Goal: Task Accomplishment & Management: Manage account settings

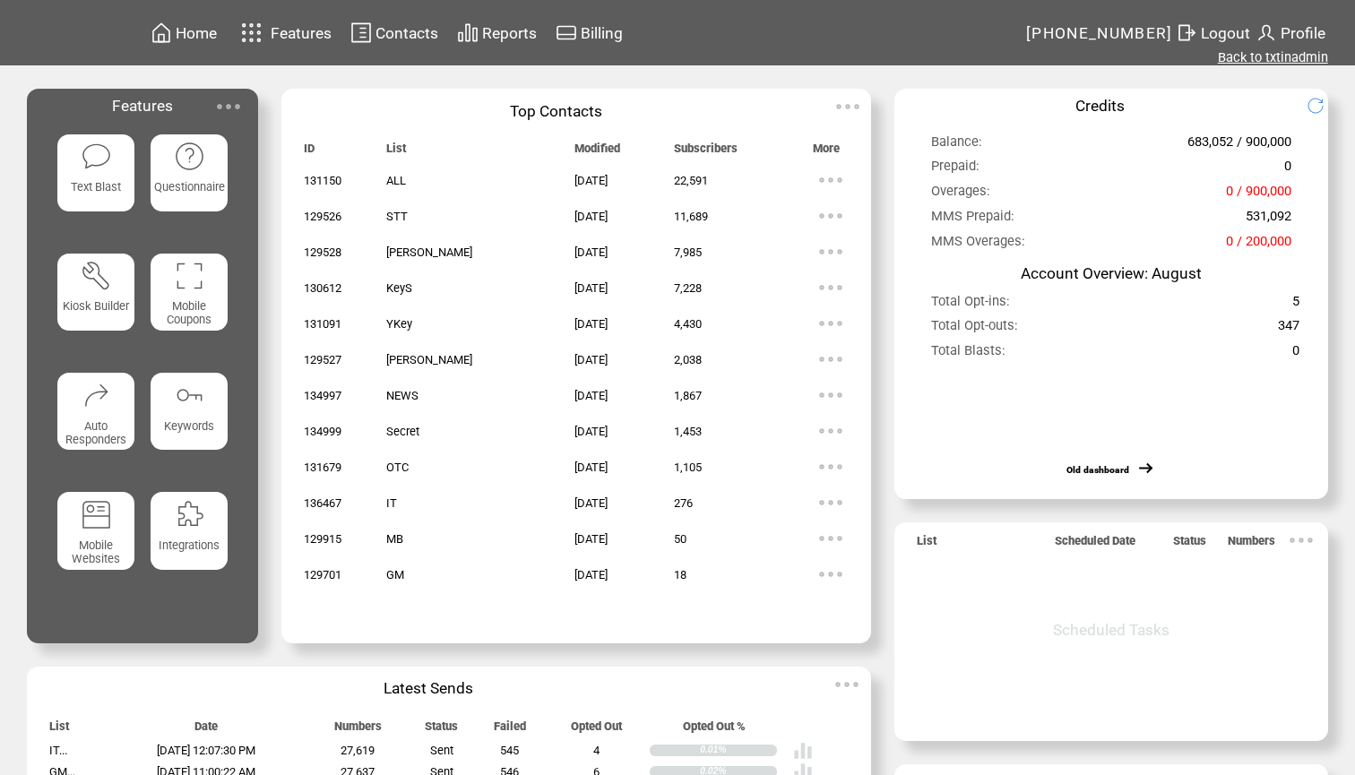
click at [1291, 61] on link "Back to txtinadmin" at bounding box center [1273, 57] width 110 height 16
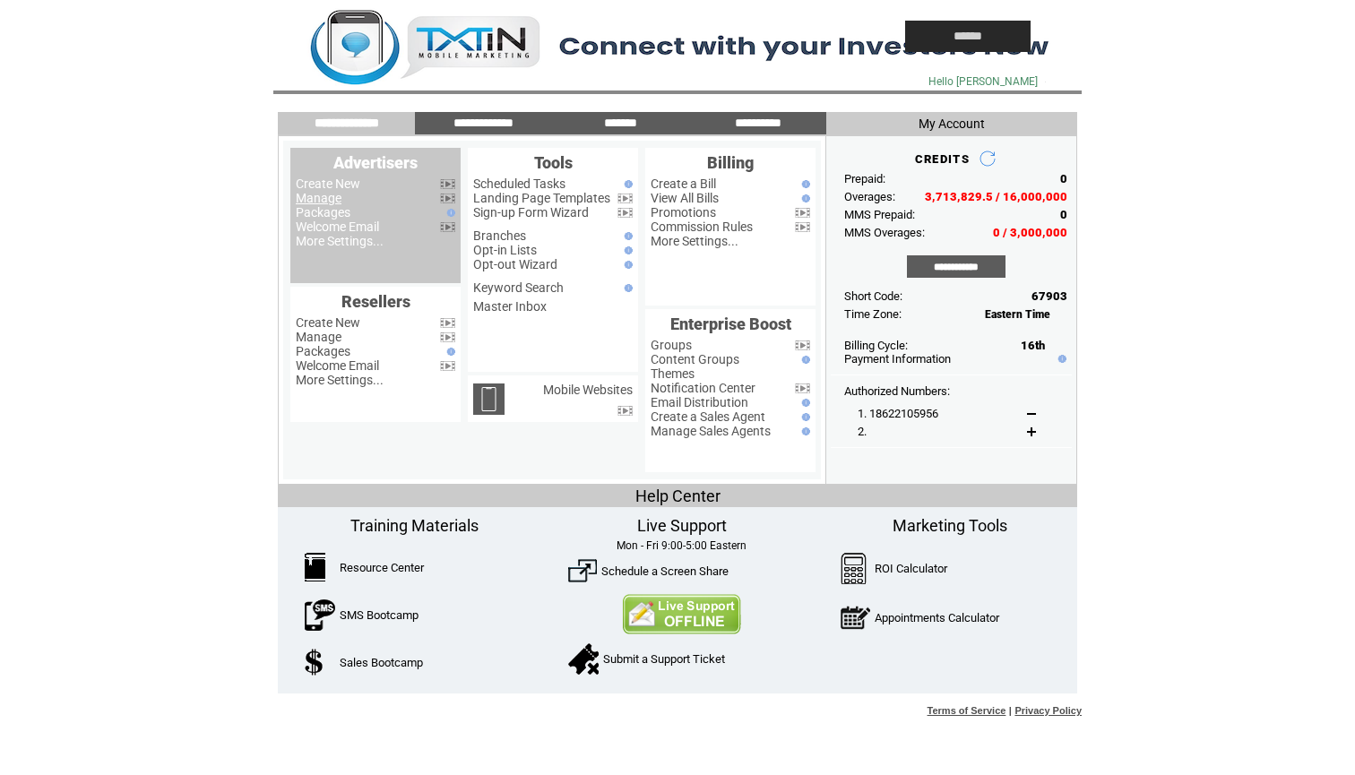
click at [318, 200] on link "Manage" at bounding box center [319, 198] width 46 height 14
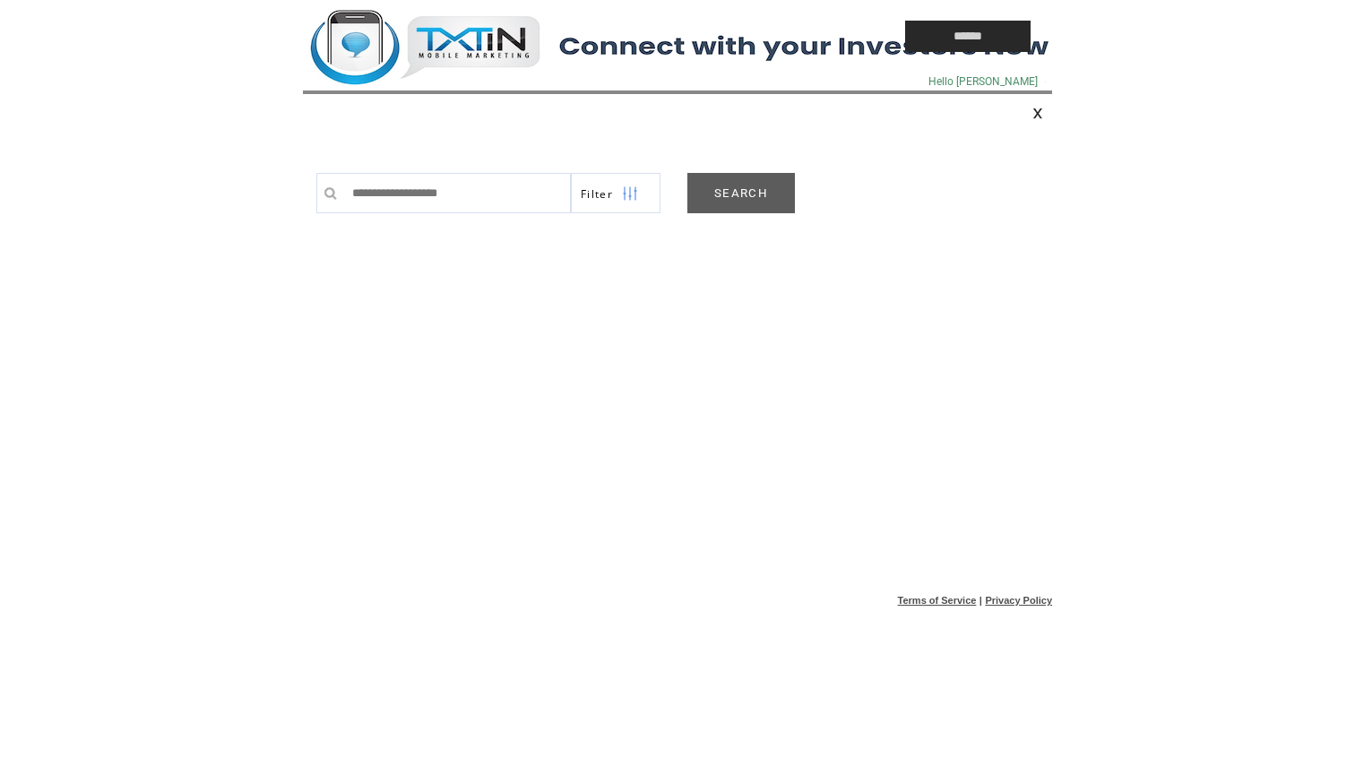
click at [737, 189] on link "SEARCH" at bounding box center [742, 193] width 108 height 40
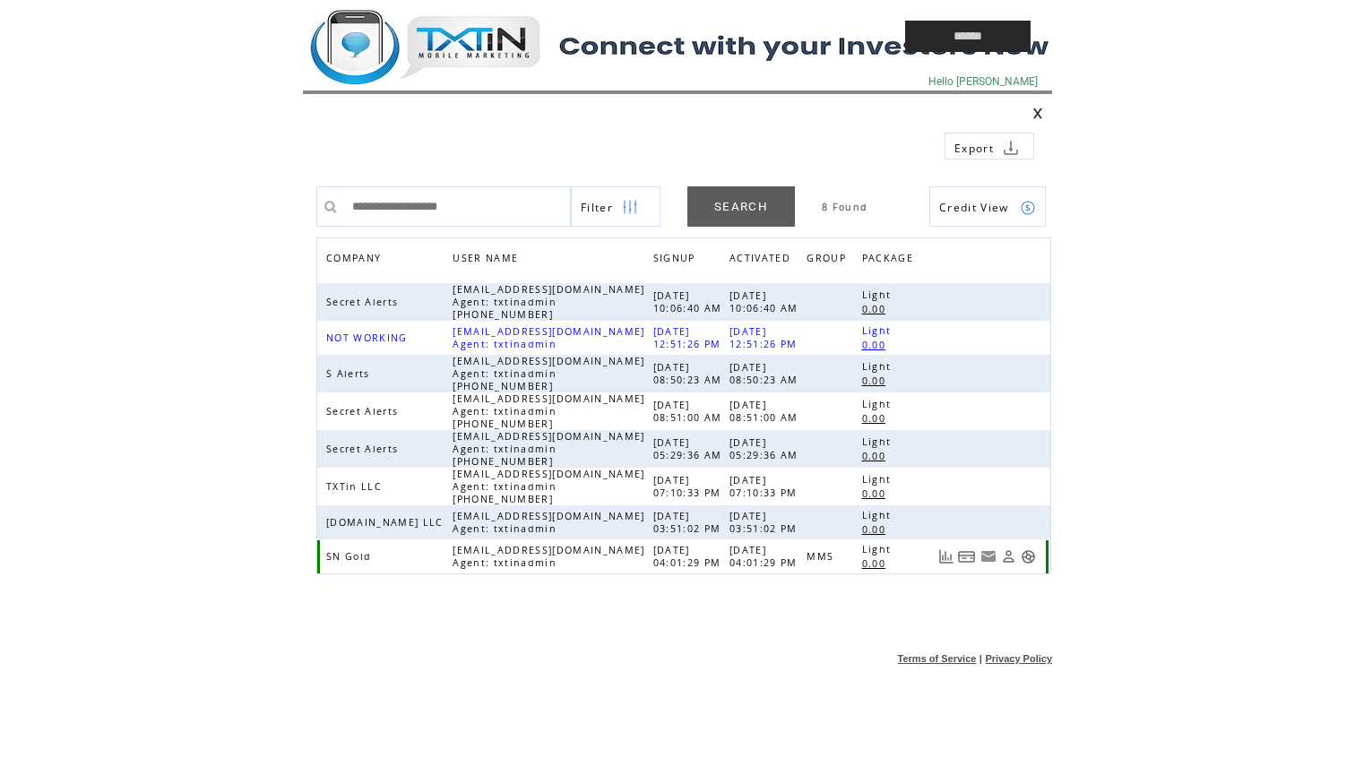
click at [1034, 559] on link at bounding box center [1028, 557] width 15 height 15
click at [513, 58] on td at bounding box center [563, 36] width 520 height 73
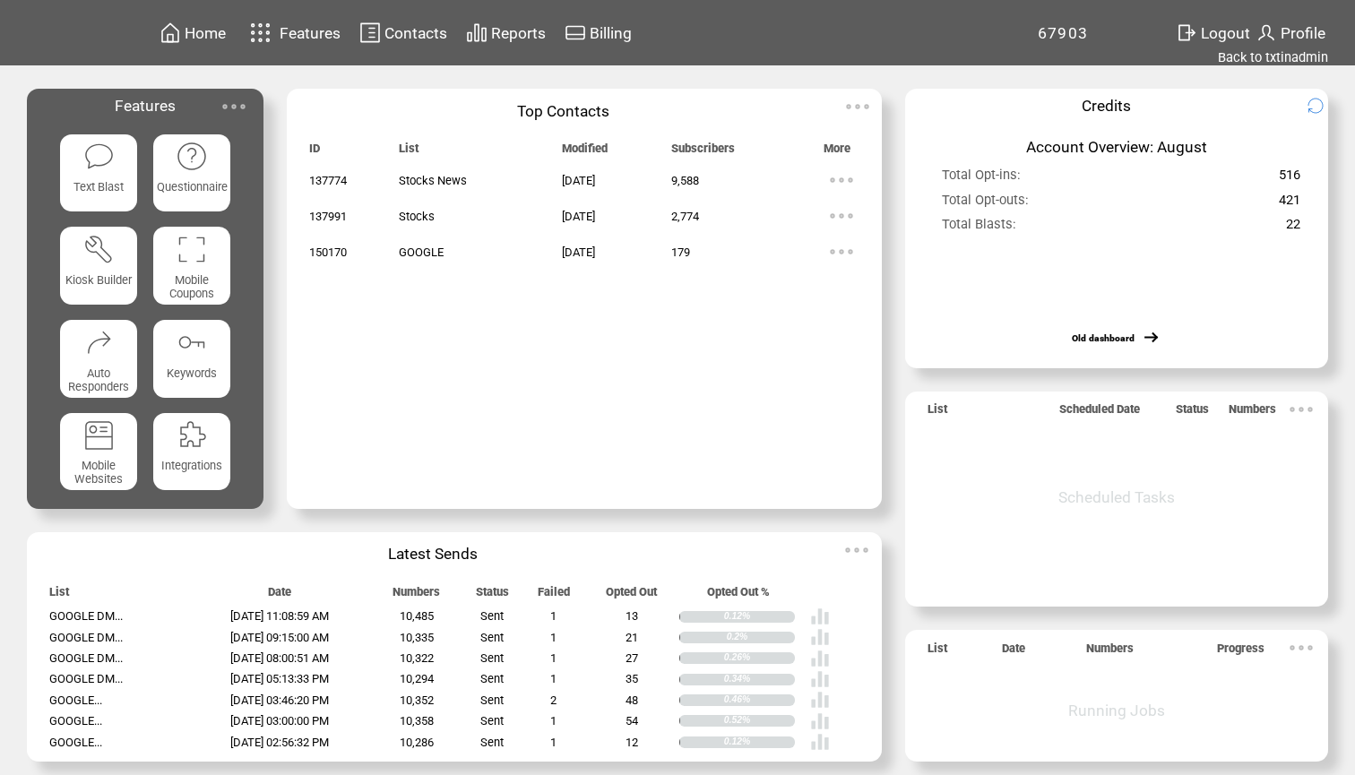
click at [414, 35] on span "Contacts" at bounding box center [416, 33] width 63 height 18
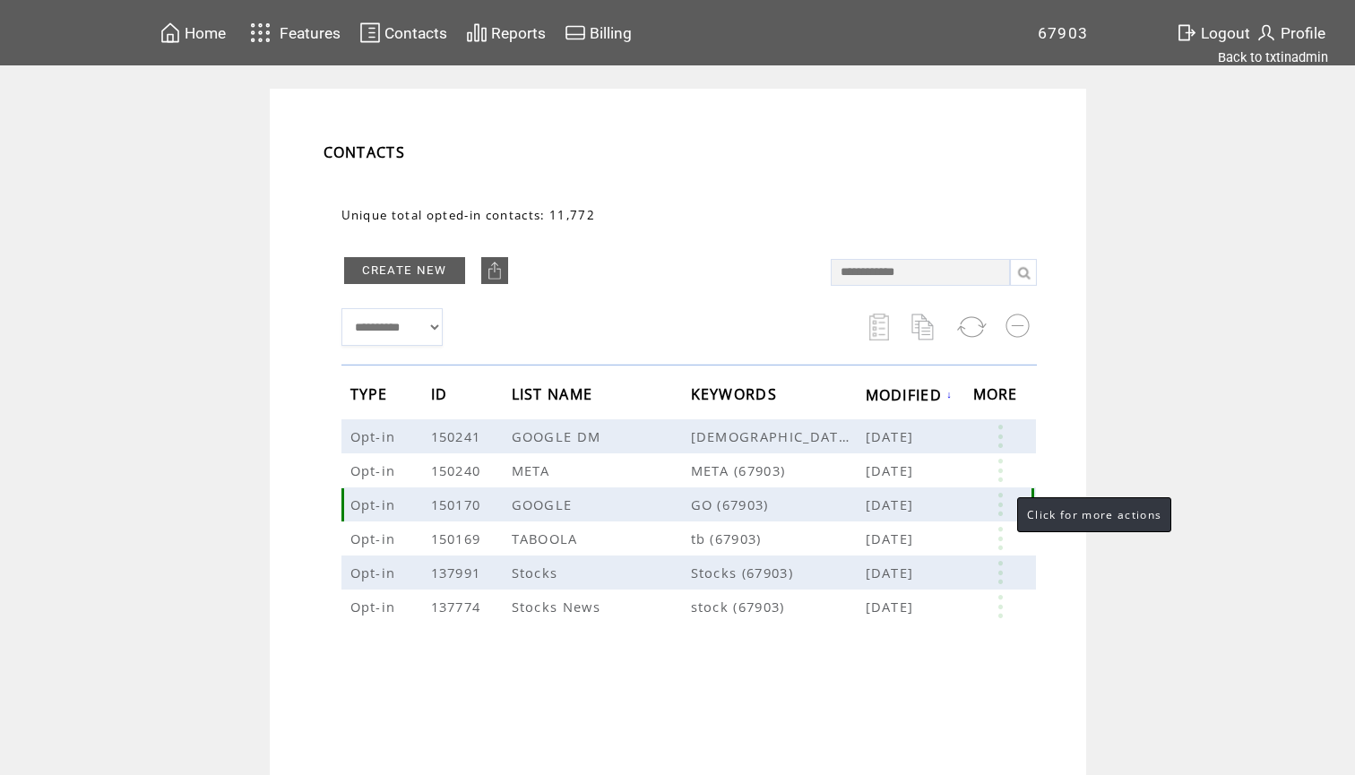
click at [1000, 506] on link at bounding box center [1001, 504] width 54 height 23
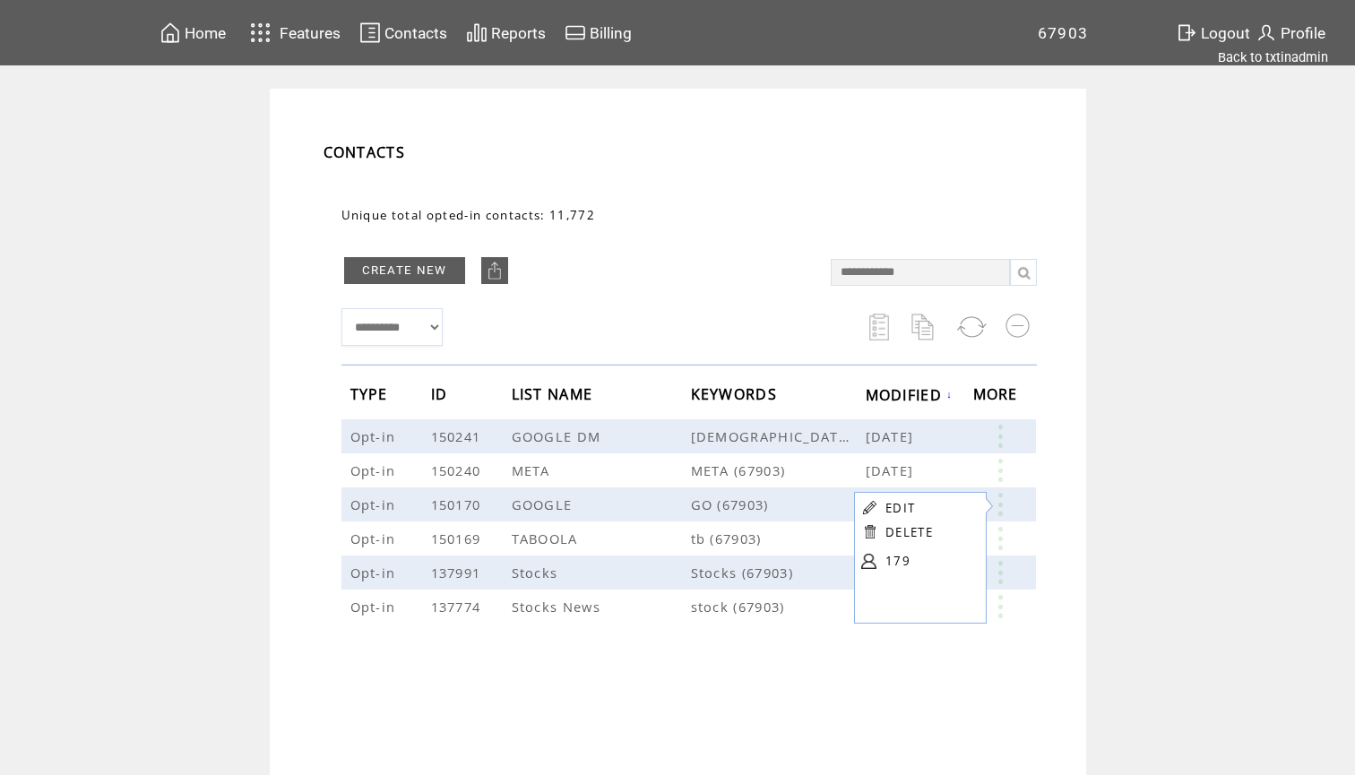
click at [898, 561] on link "179" at bounding box center [931, 561] width 90 height 27
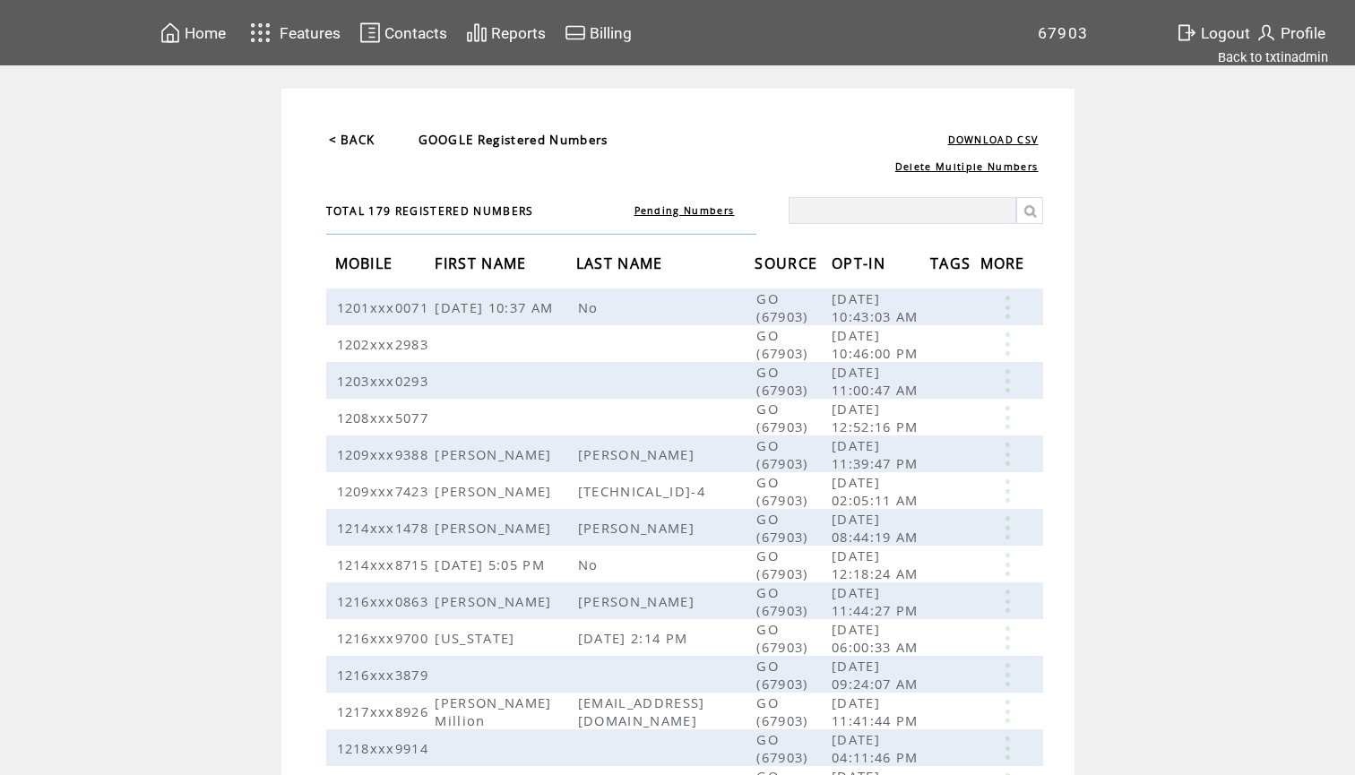
click at [890, 268] on span "OPT-IN" at bounding box center [861, 265] width 58 height 33
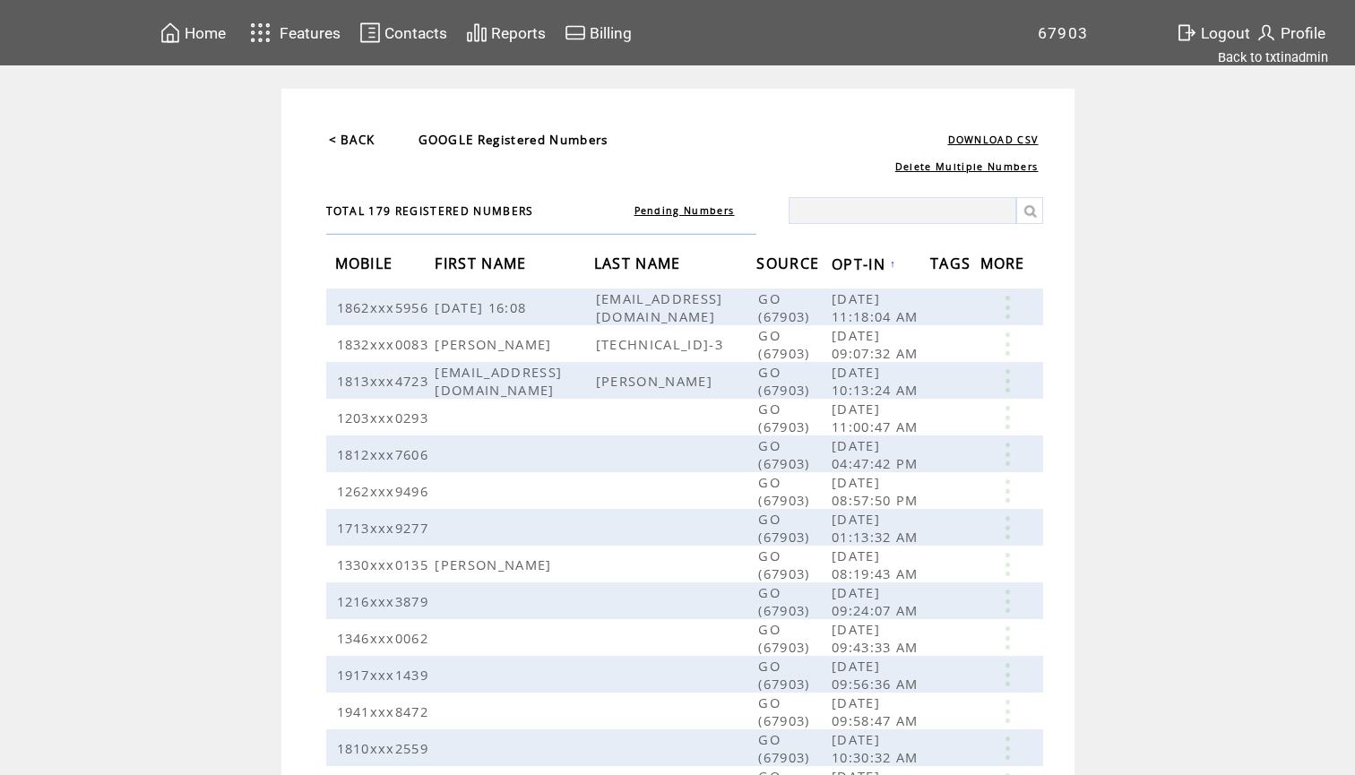
click at [890, 265] on span "OPT-IN" at bounding box center [861, 266] width 58 height 33
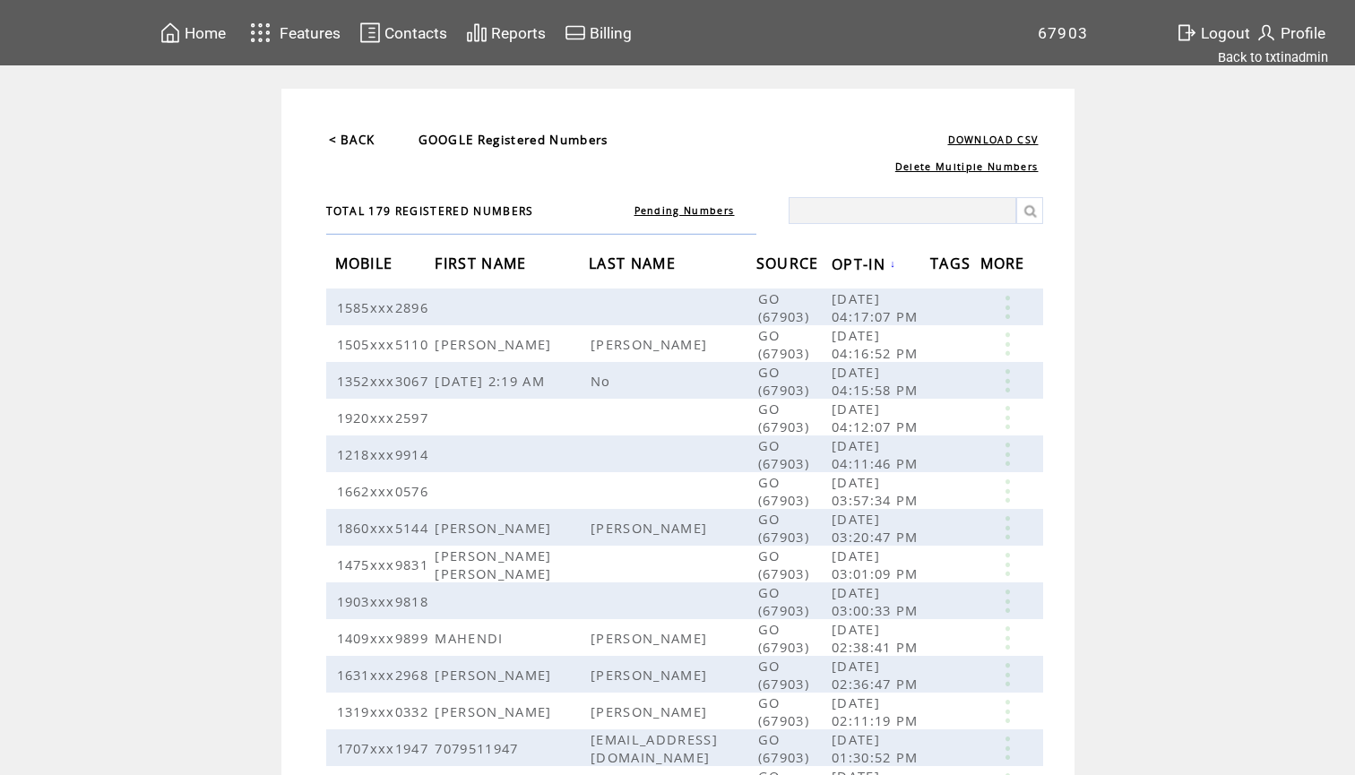
click at [204, 27] on span "Home" at bounding box center [205, 33] width 41 height 18
